Goal: Navigation & Orientation: Find specific page/section

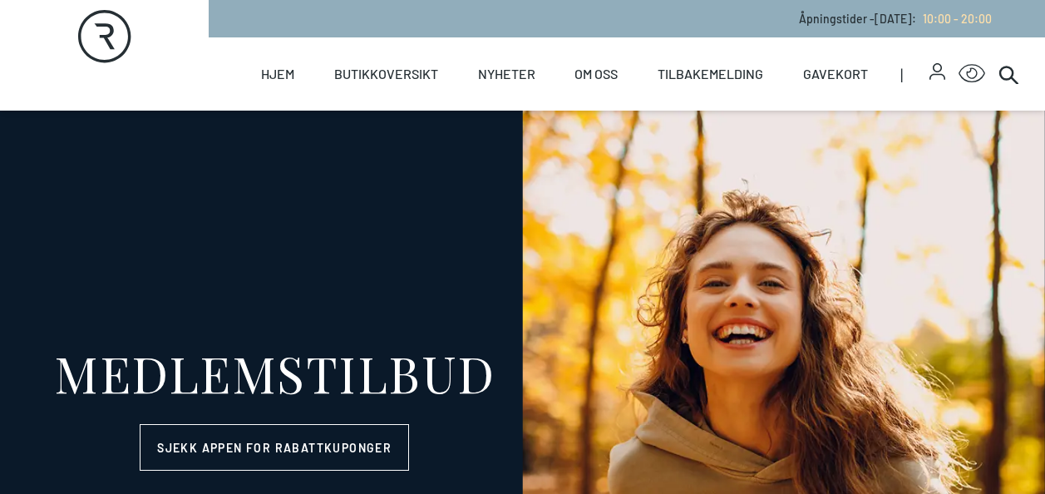
select select "NO"
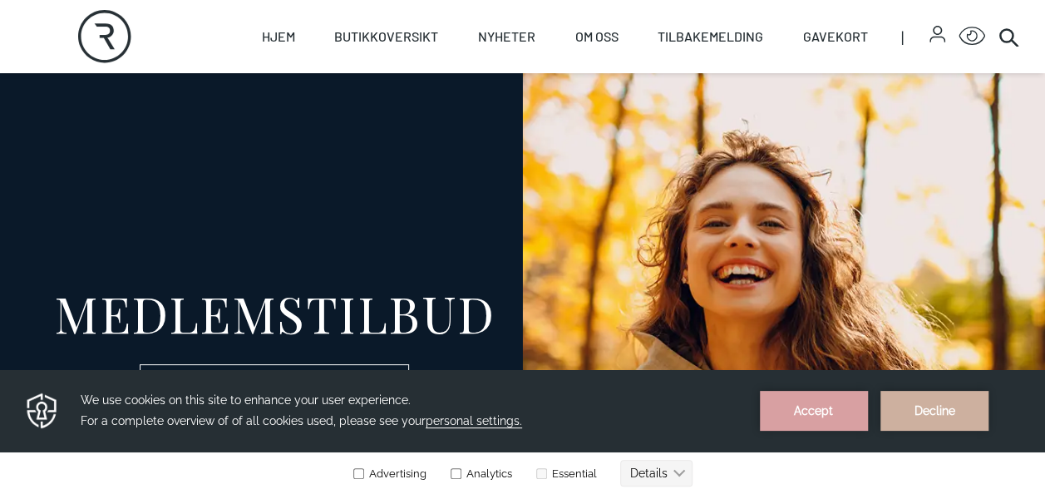
scroll to position [61, 0]
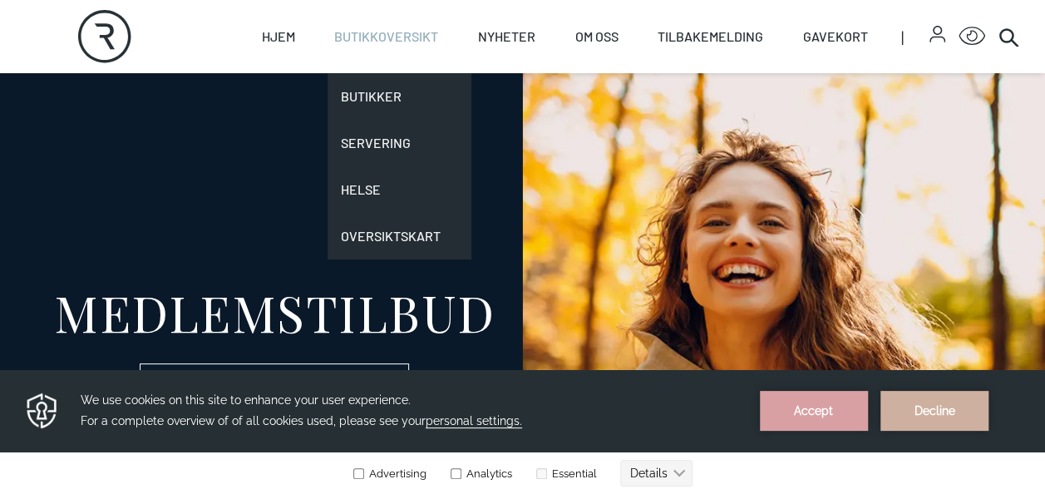
click at [400, 33] on link "Butikkoversikt" at bounding box center [386, 36] width 104 height 73
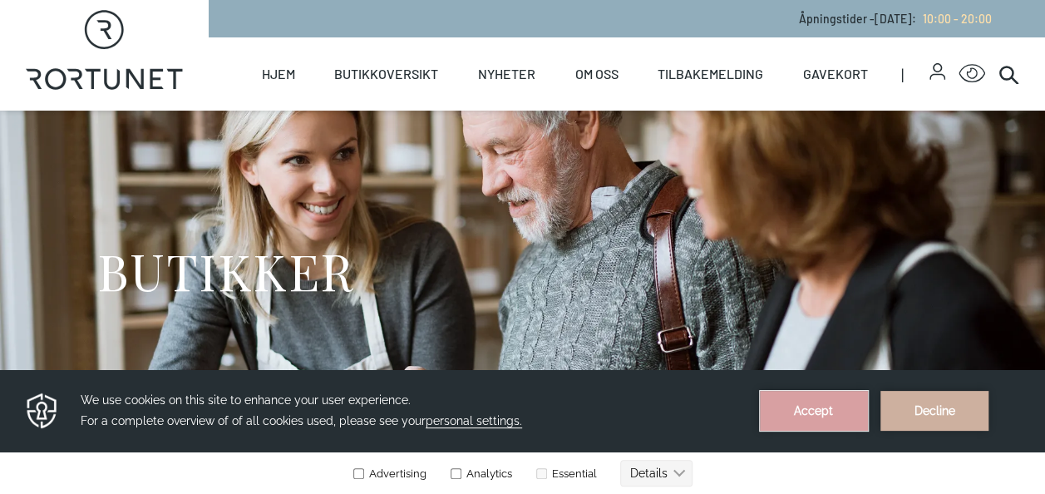
click at [862, 420] on button "Accept" at bounding box center [814, 411] width 108 height 40
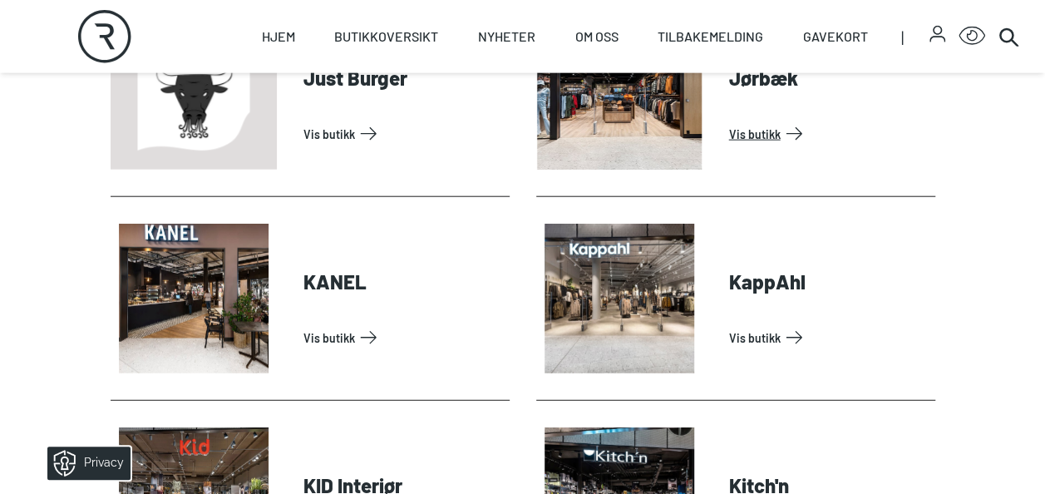
scroll to position [1970, 0]
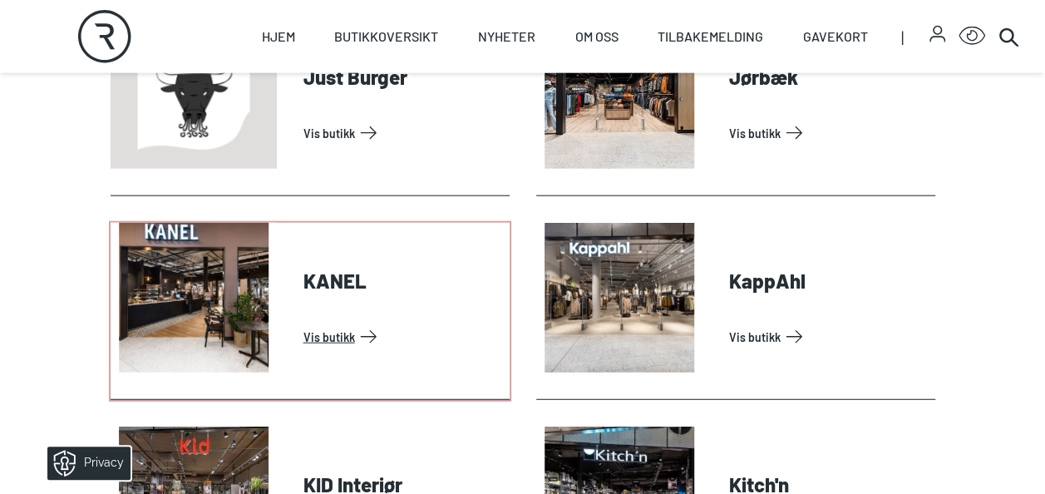
click at [313, 342] on link "Vis butikk" at bounding box center [402, 336] width 199 height 27
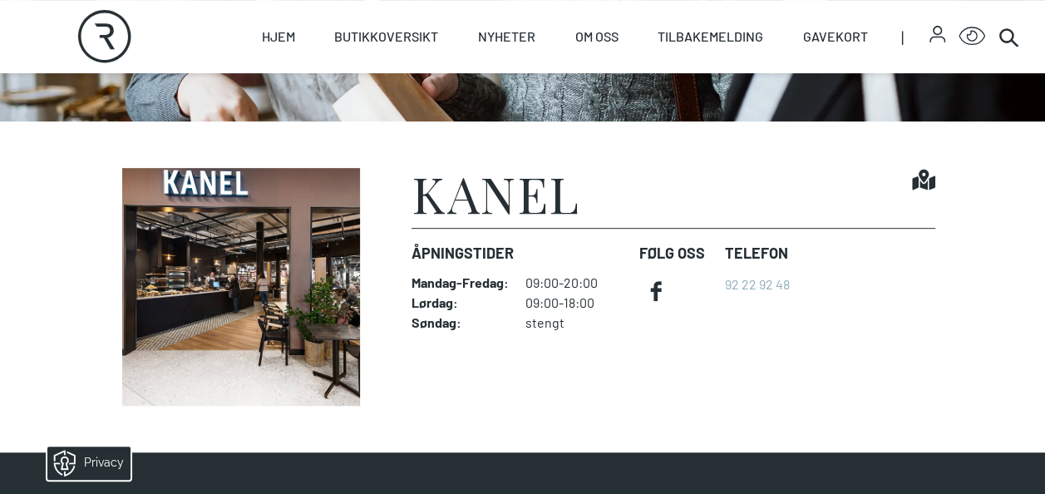
scroll to position [322, 0]
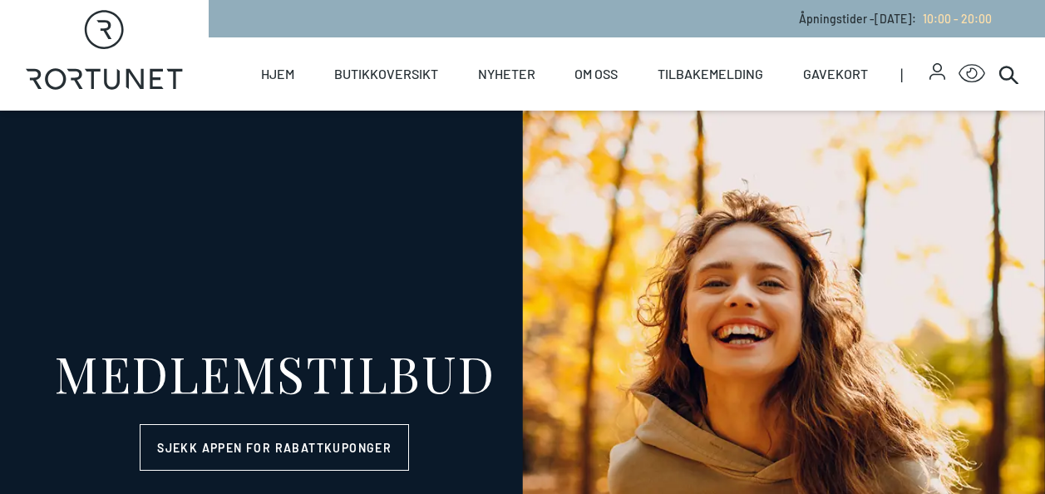
select select "NO"
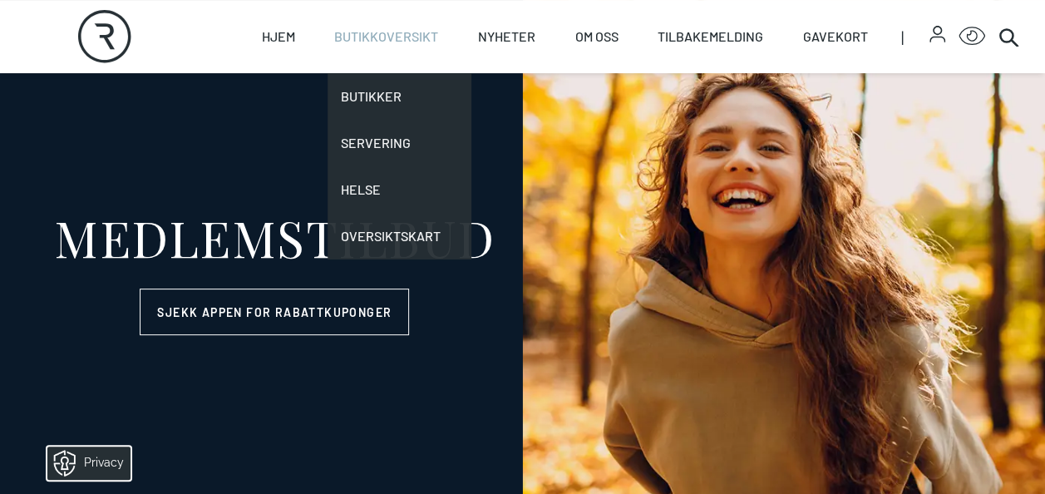
click at [400, 61] on link "Butikkoversikt" at bounding box center [386, 36] width 104 height 73
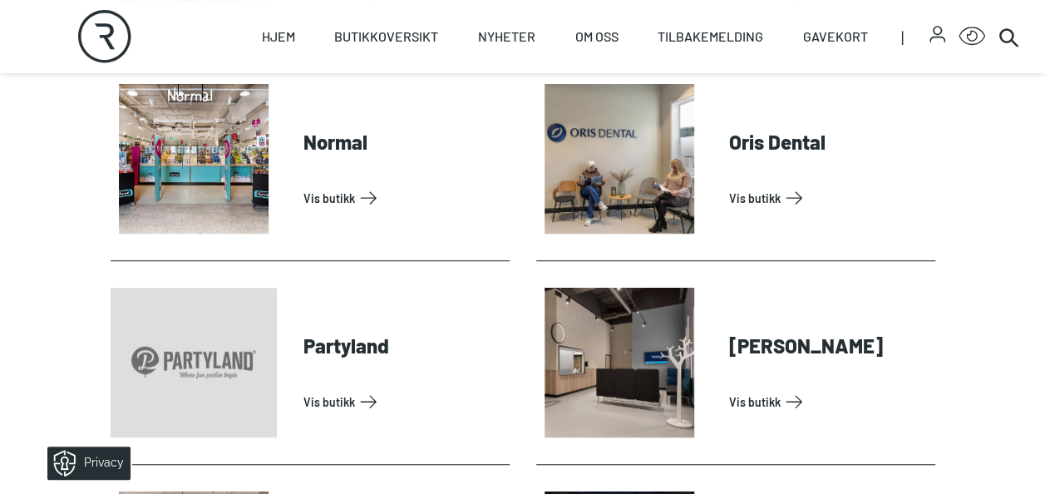
scroll to position [3533, 0]
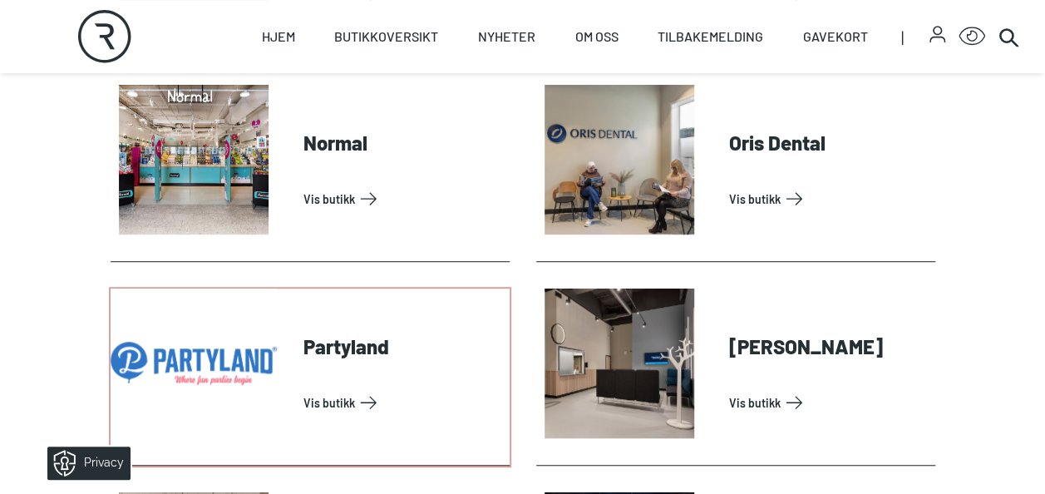
click at [313, 389] on link "Vis butikk" at bounding box center [402, 402] width 199 height 27
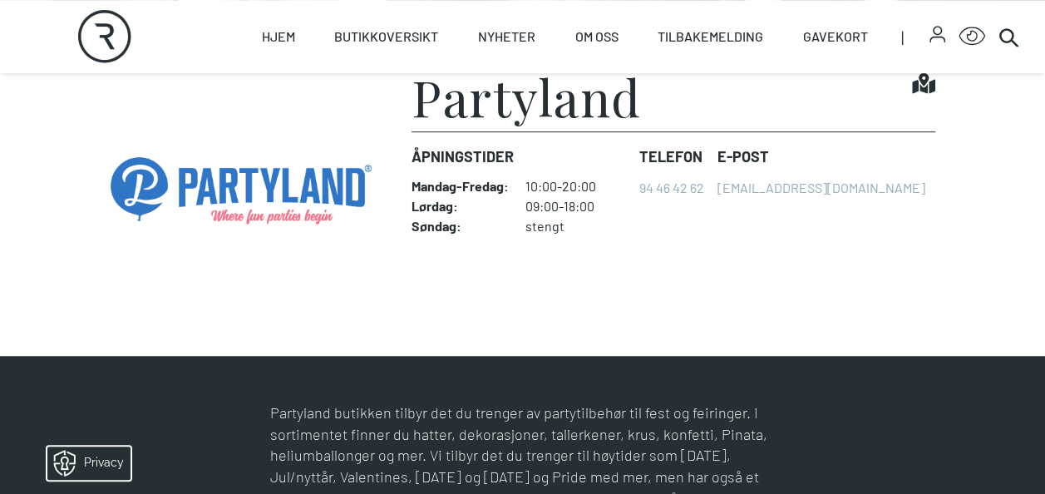
scroll to position [419, 0]
